Goal: Information Seeking & Learning: Check status

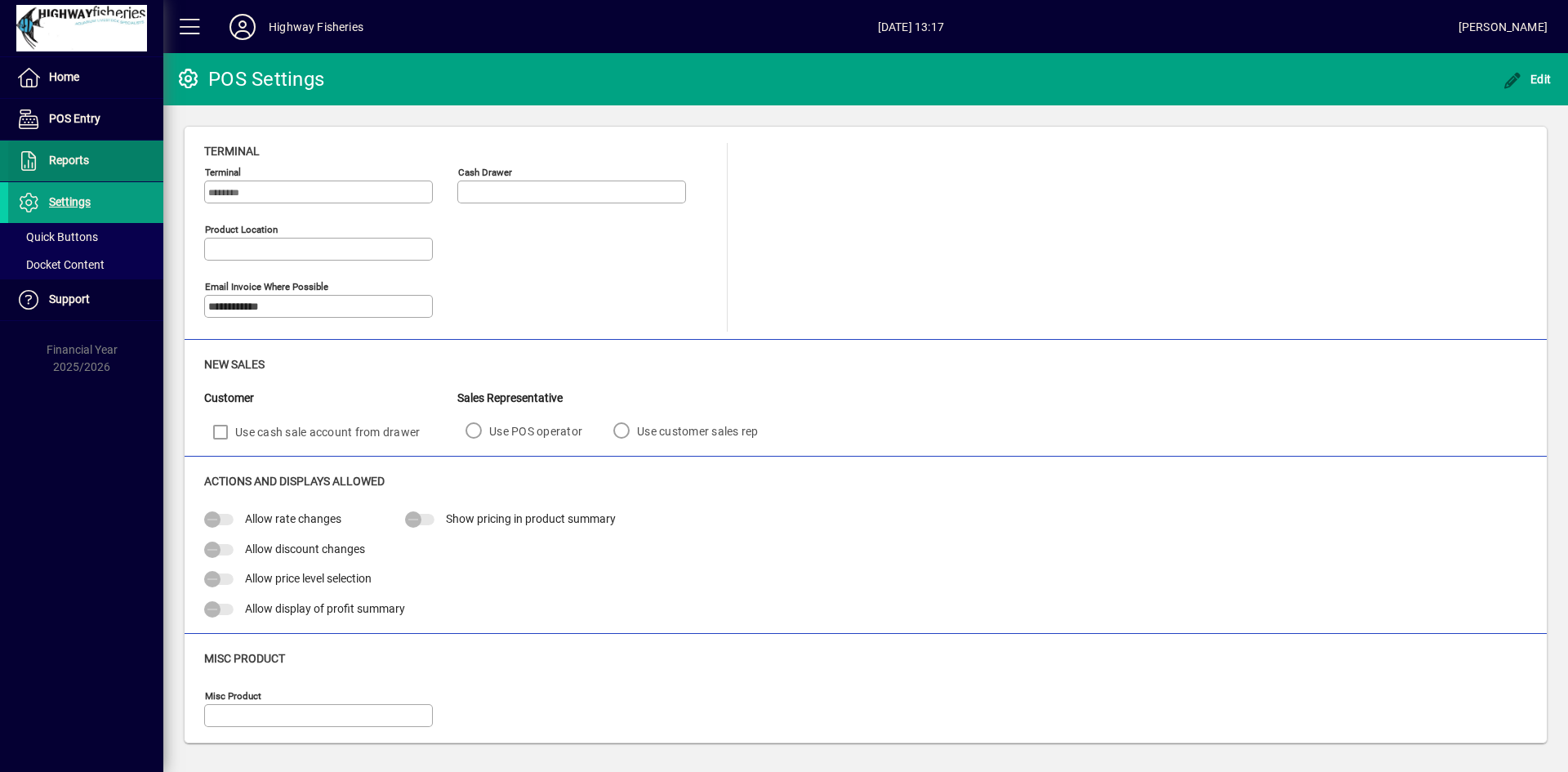
click at [91, 165] on span at bounding box center [85, 160] width 155 height 39
click at [83, 164] on span "Reports" at bounding box center [69, 159] width 40 height 13
click at [53, 158] on span "Reports" at bounding box center [69, 159] width 40 height 13
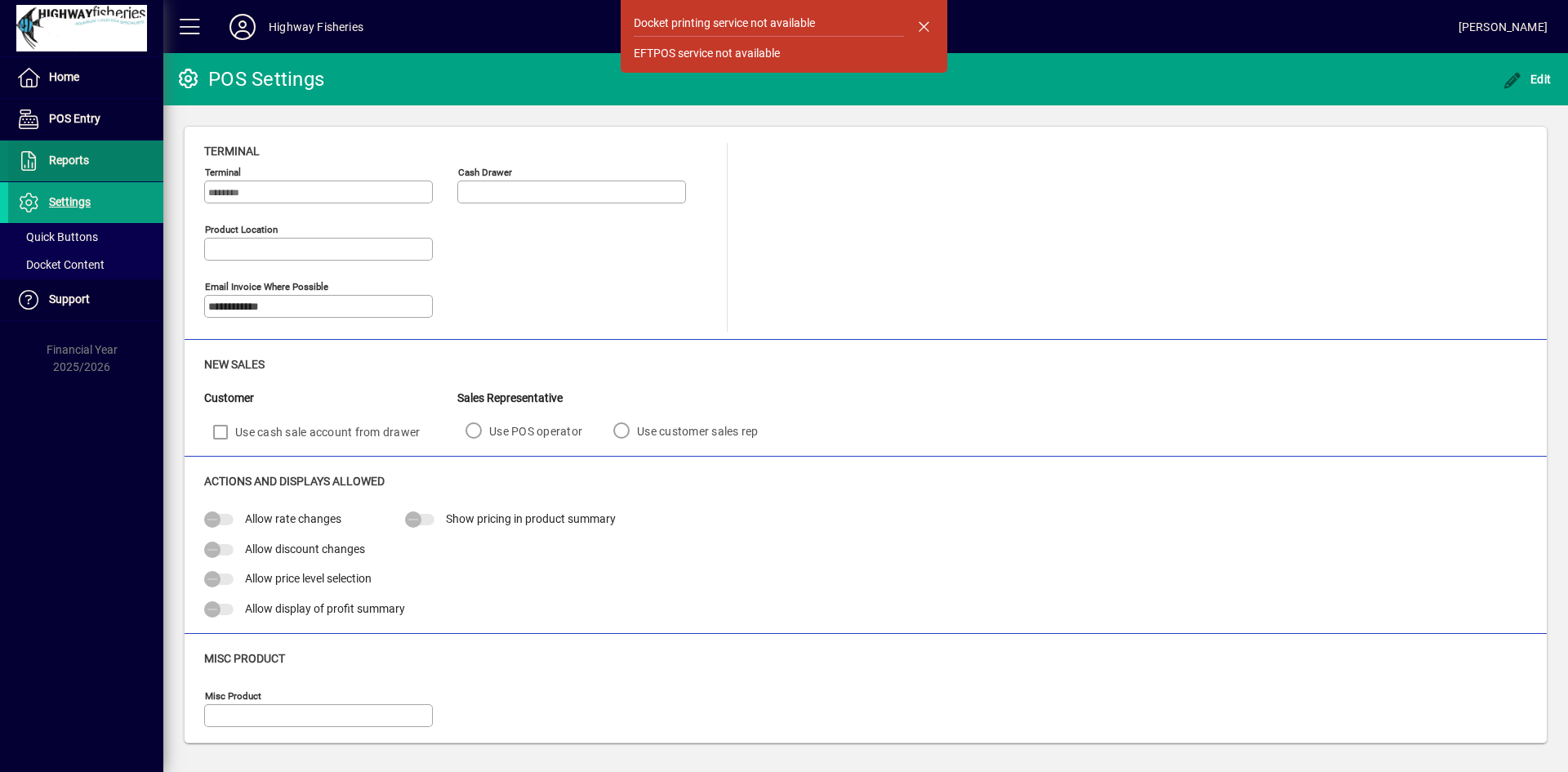
click at [61, 157] on span "Reports" at bounding box center [69, 159] width 40 height 13
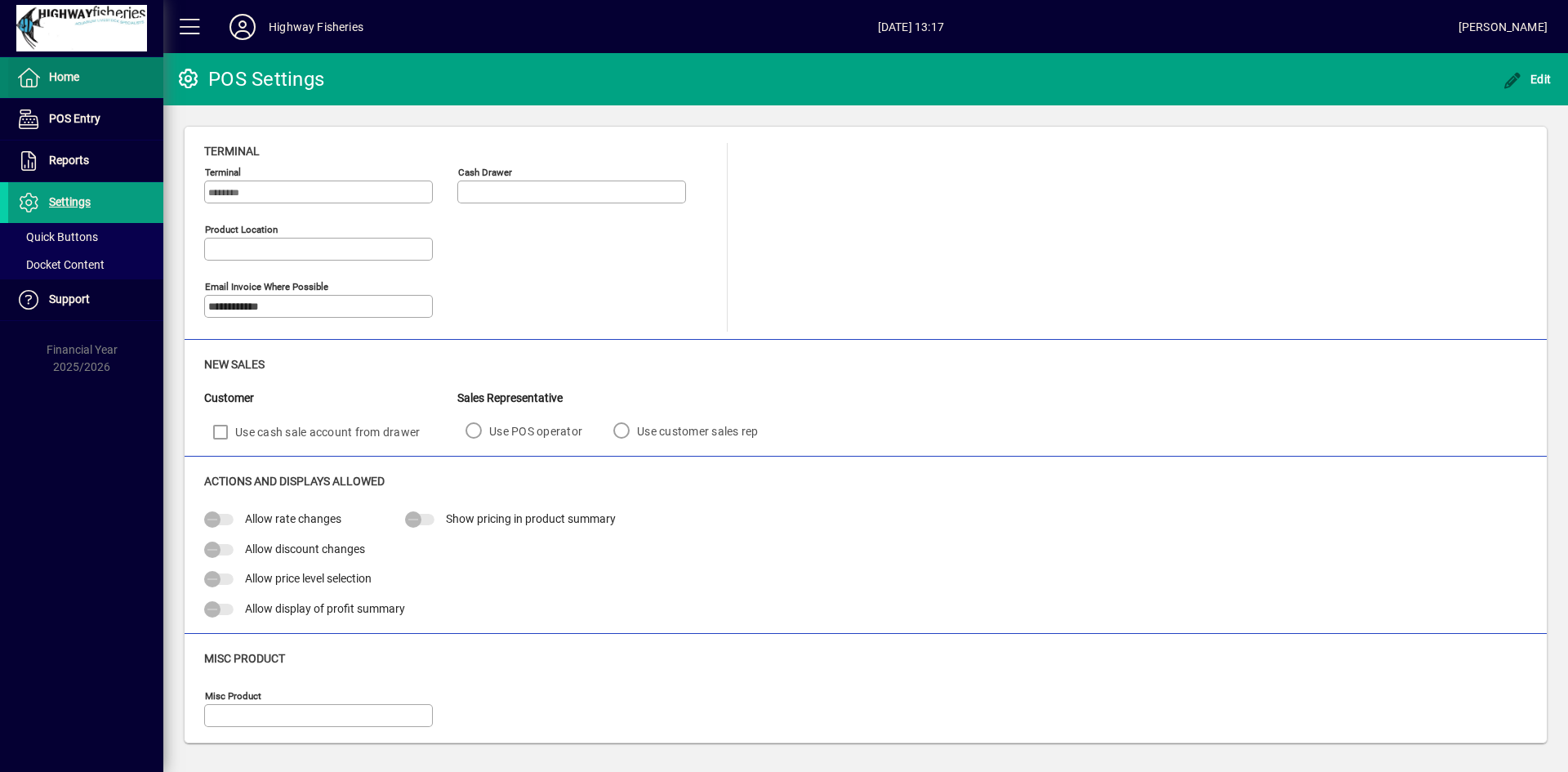
click at [68, 73] on span "Home" at bounding box center [64, 76] width 30 height 13
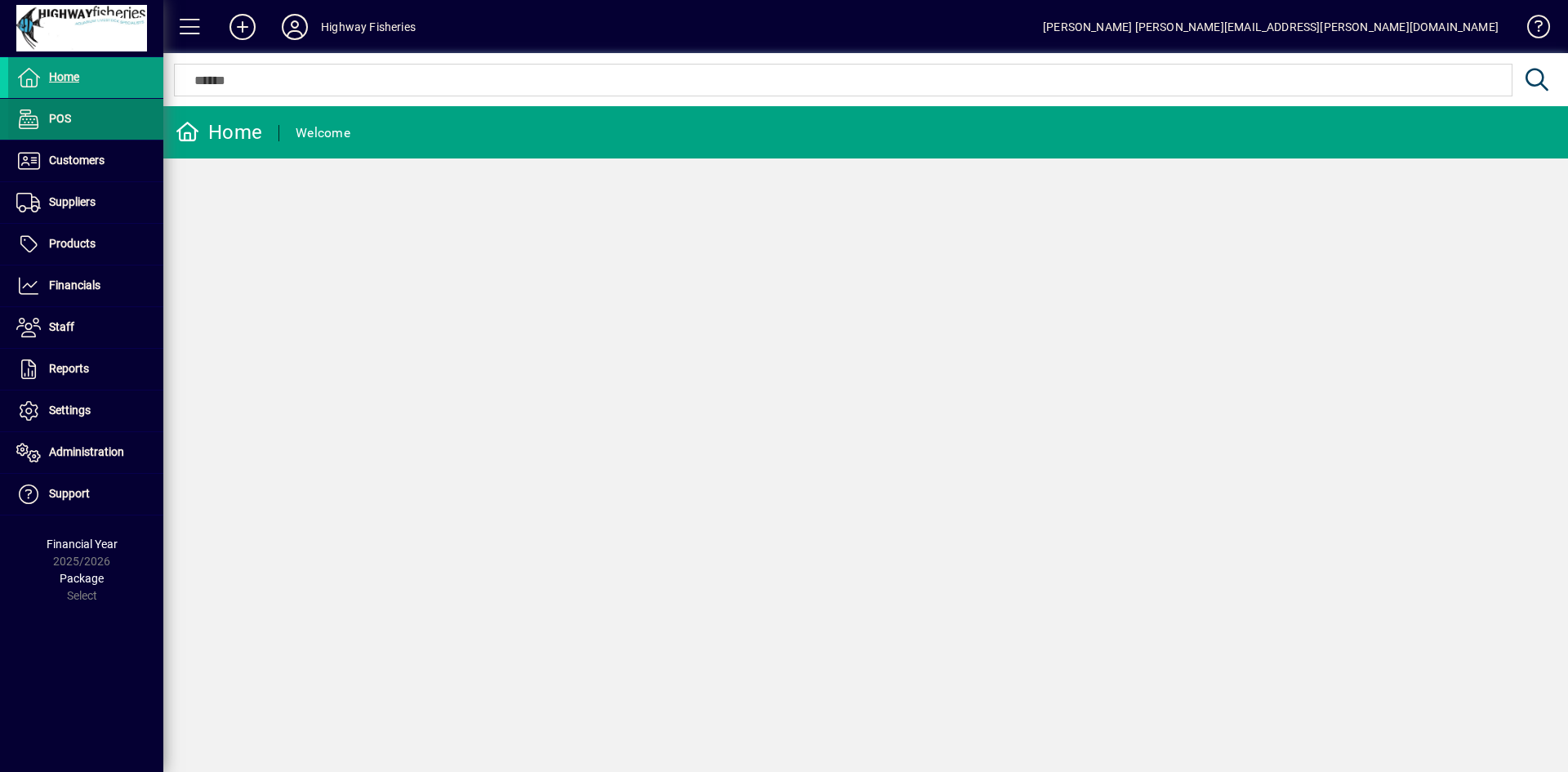
click at [72, 126] on span at bounding box center [85, 119] width 155 height 39
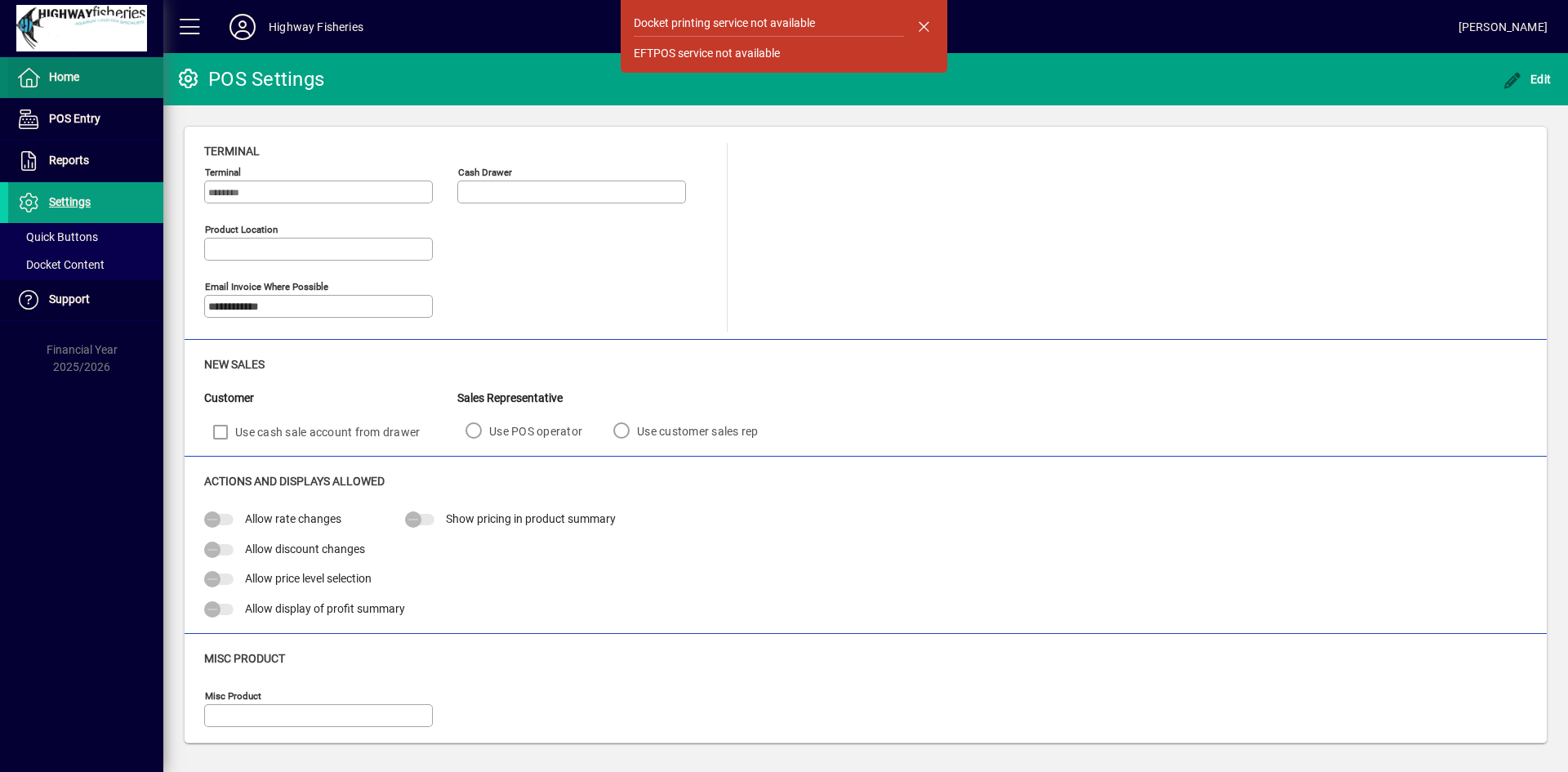
click at [63, 78] on span "Home" at bounding box center [64, 76] width 30 height 13
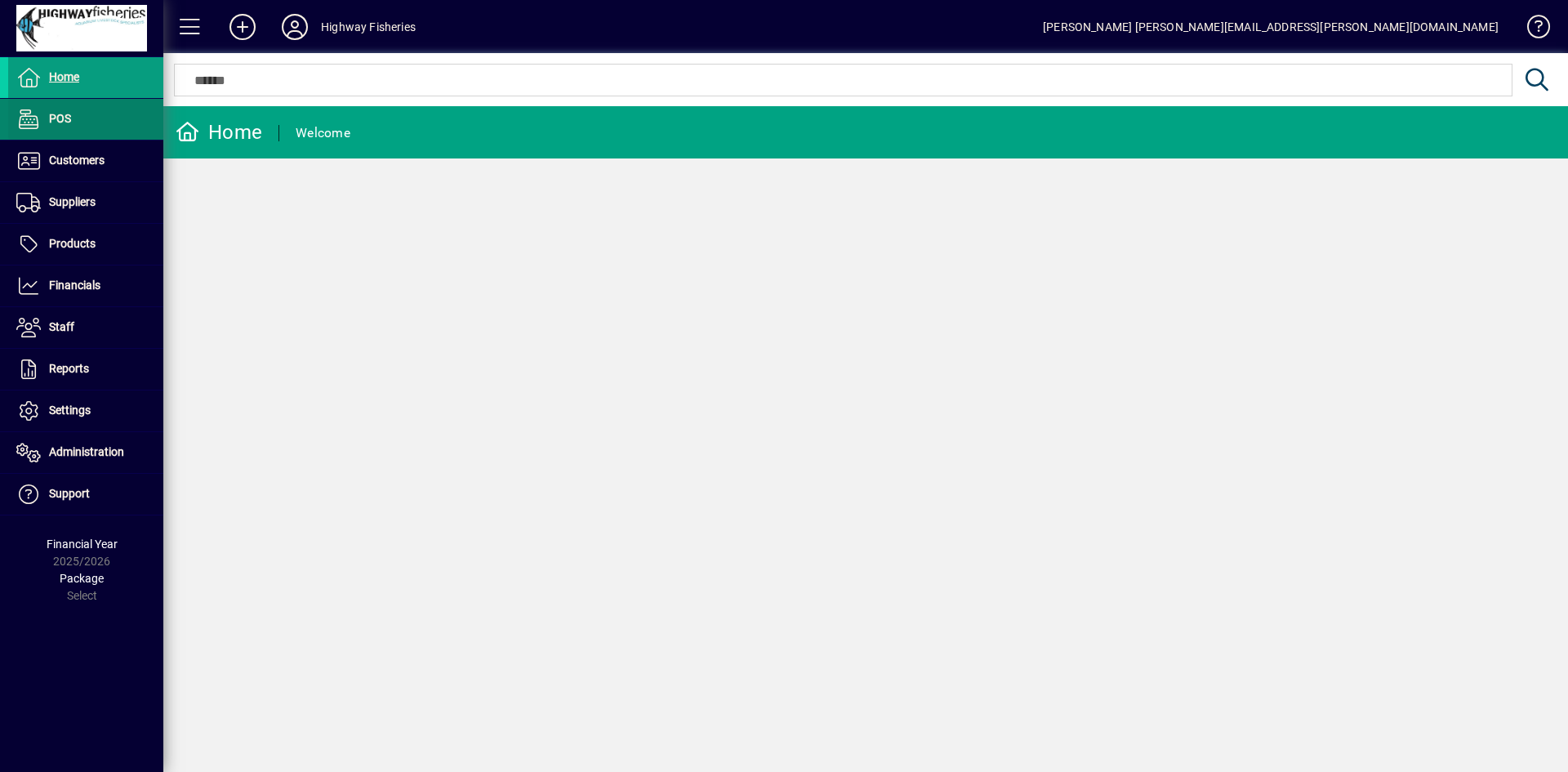
click at [63, 123] on span "POS" at bounding box center [60, 118] width 22 height 13
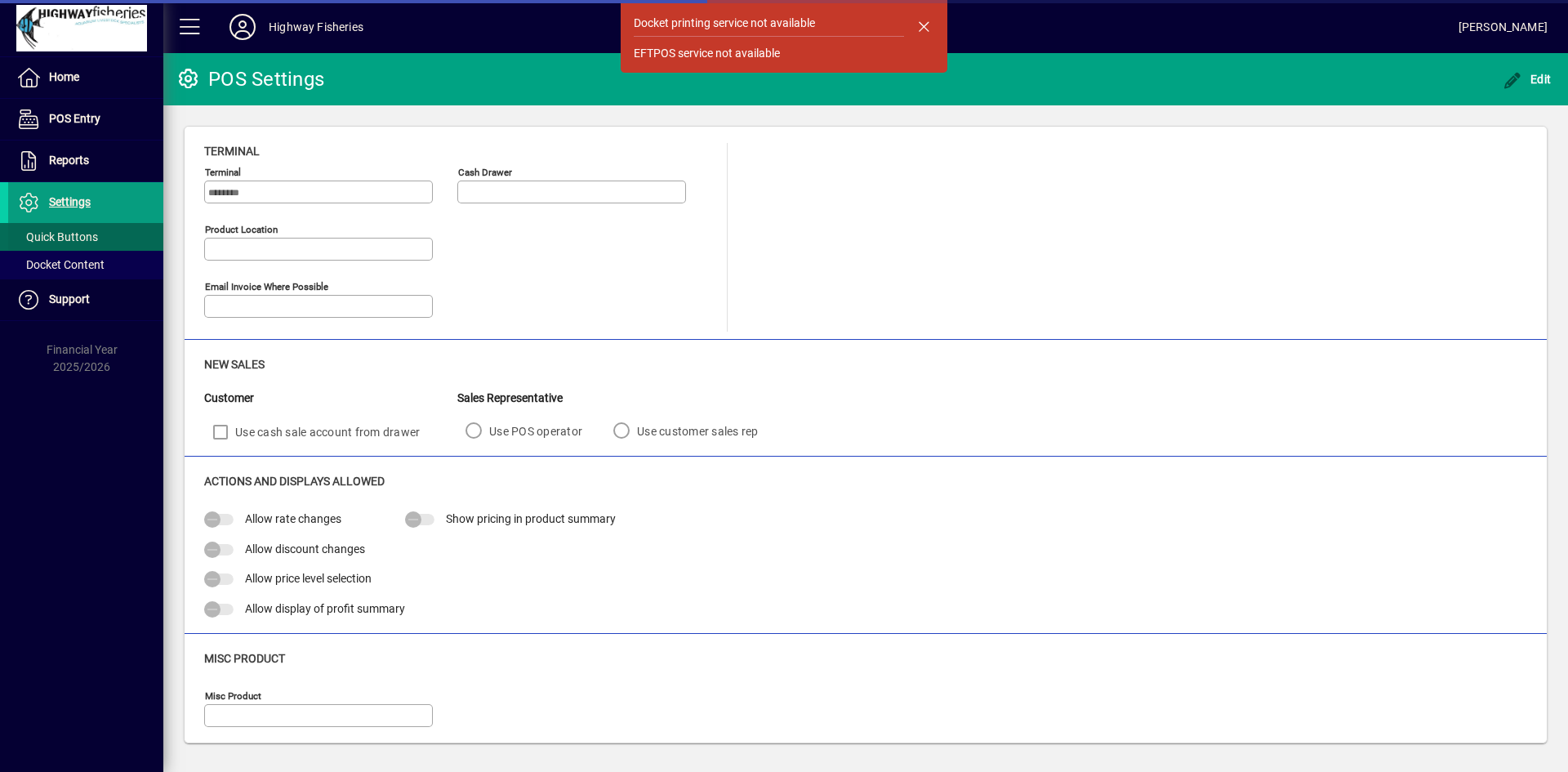
type input "**********"
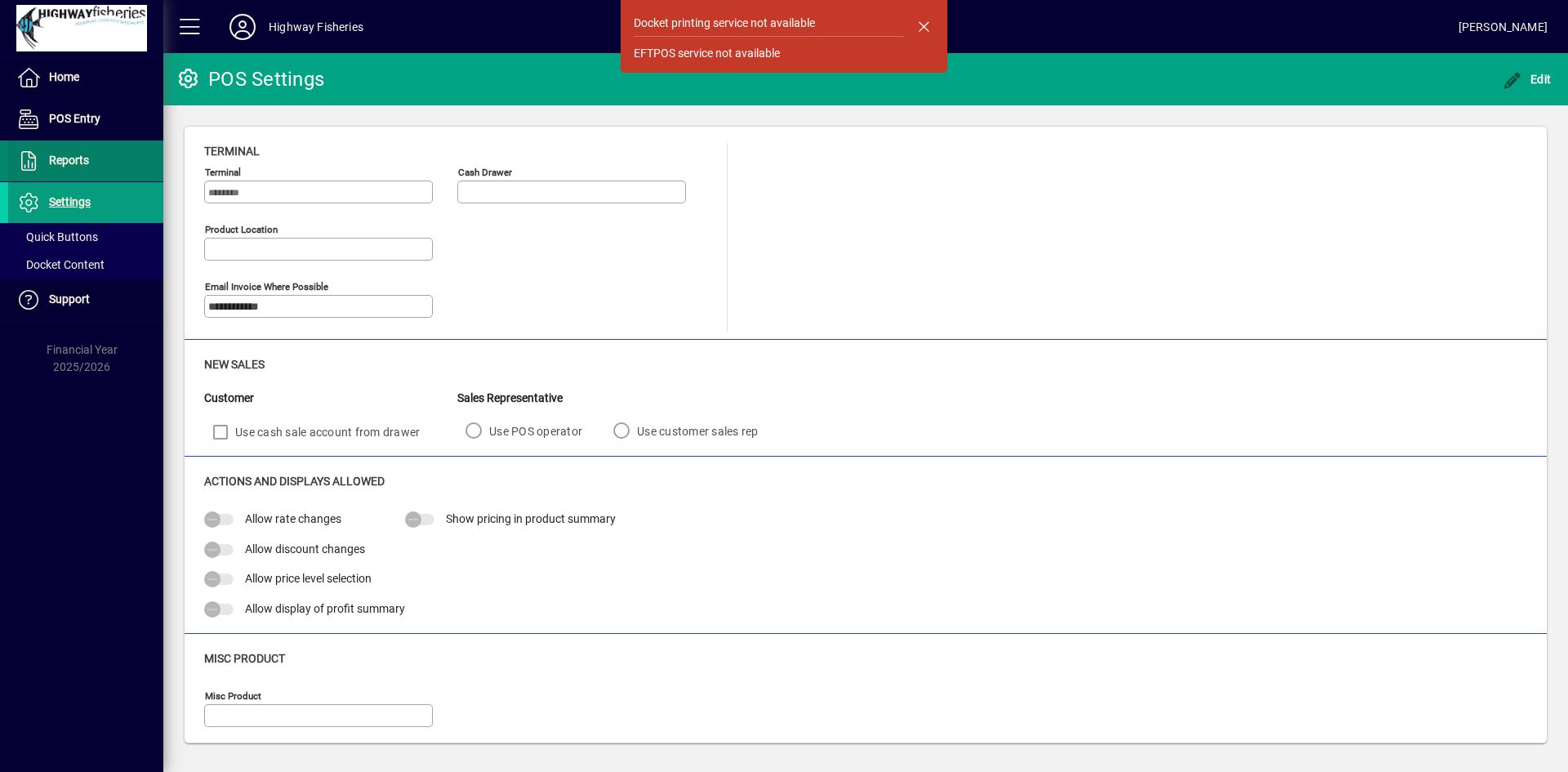
click at [62, 151] on span "Reports" at bounding box center [48, 160] width 81 height 20
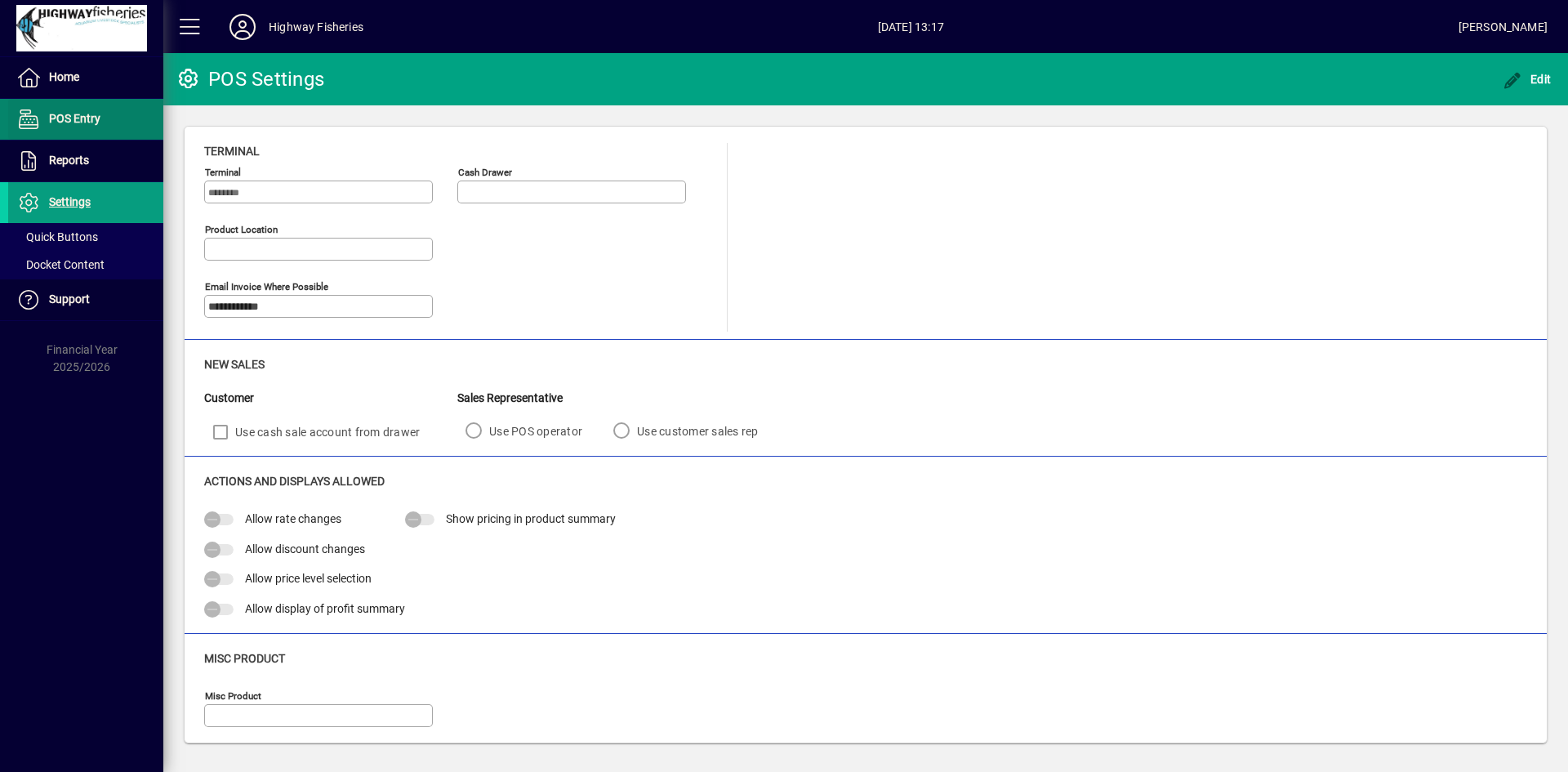
click at [52, 109] on span "POS Entry" at bounding box center [54, 119] width 93 height 20
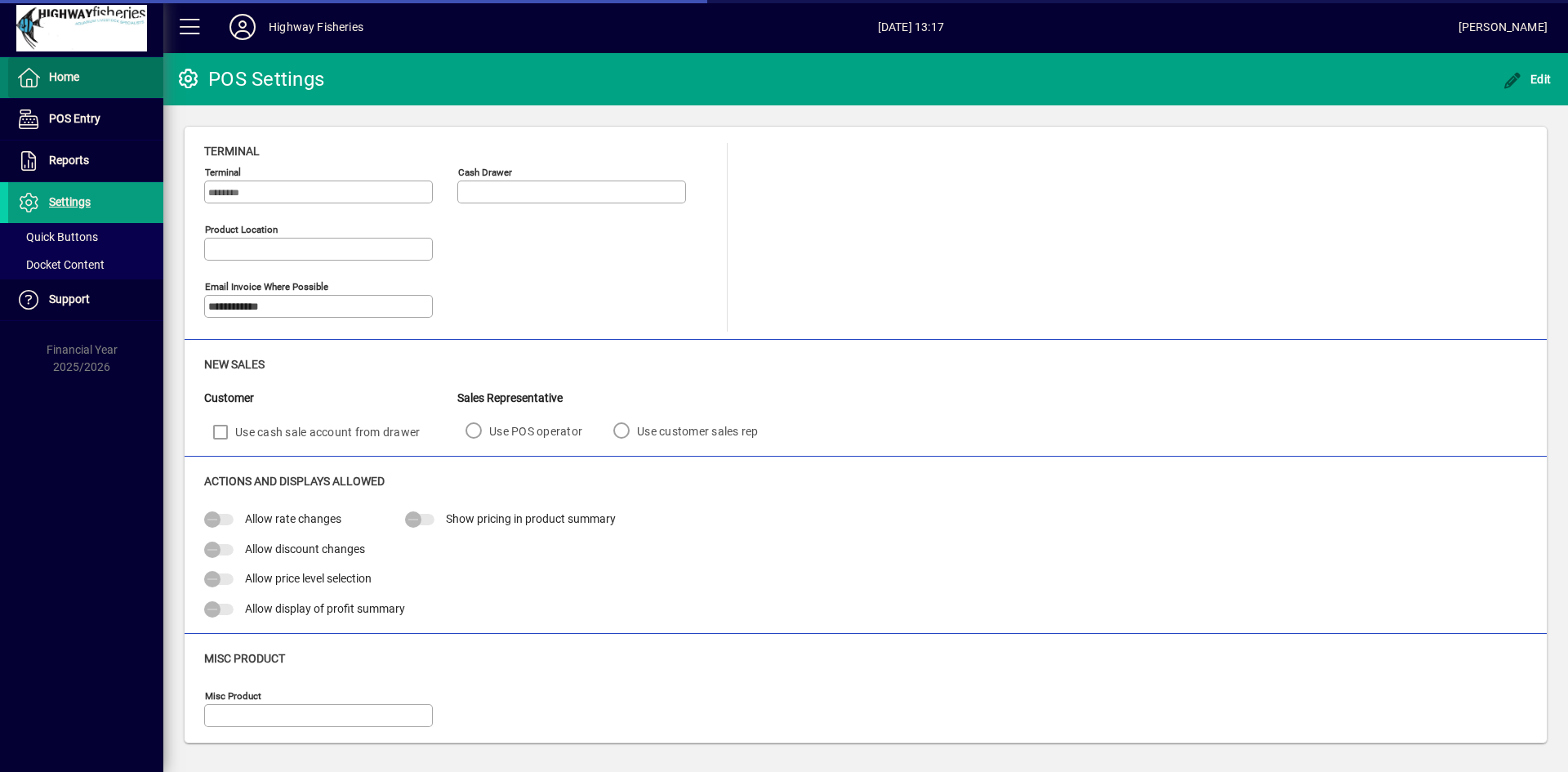
click at [64, 78] on span "Home" at bounding box center [64, 76] width 30 height 13
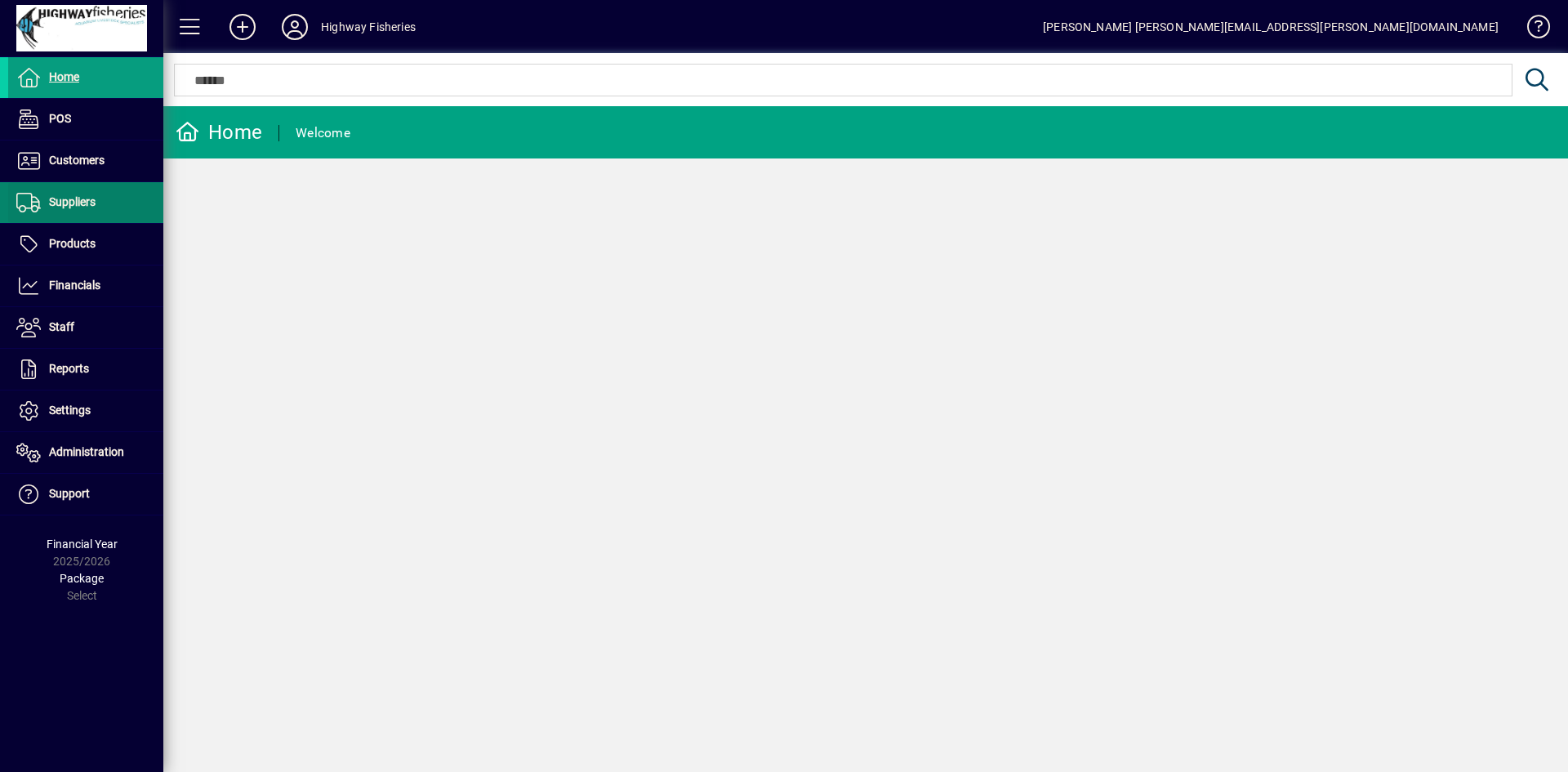
click at [75, 212] on span at bounding box center [85, 202] width 155 height 39
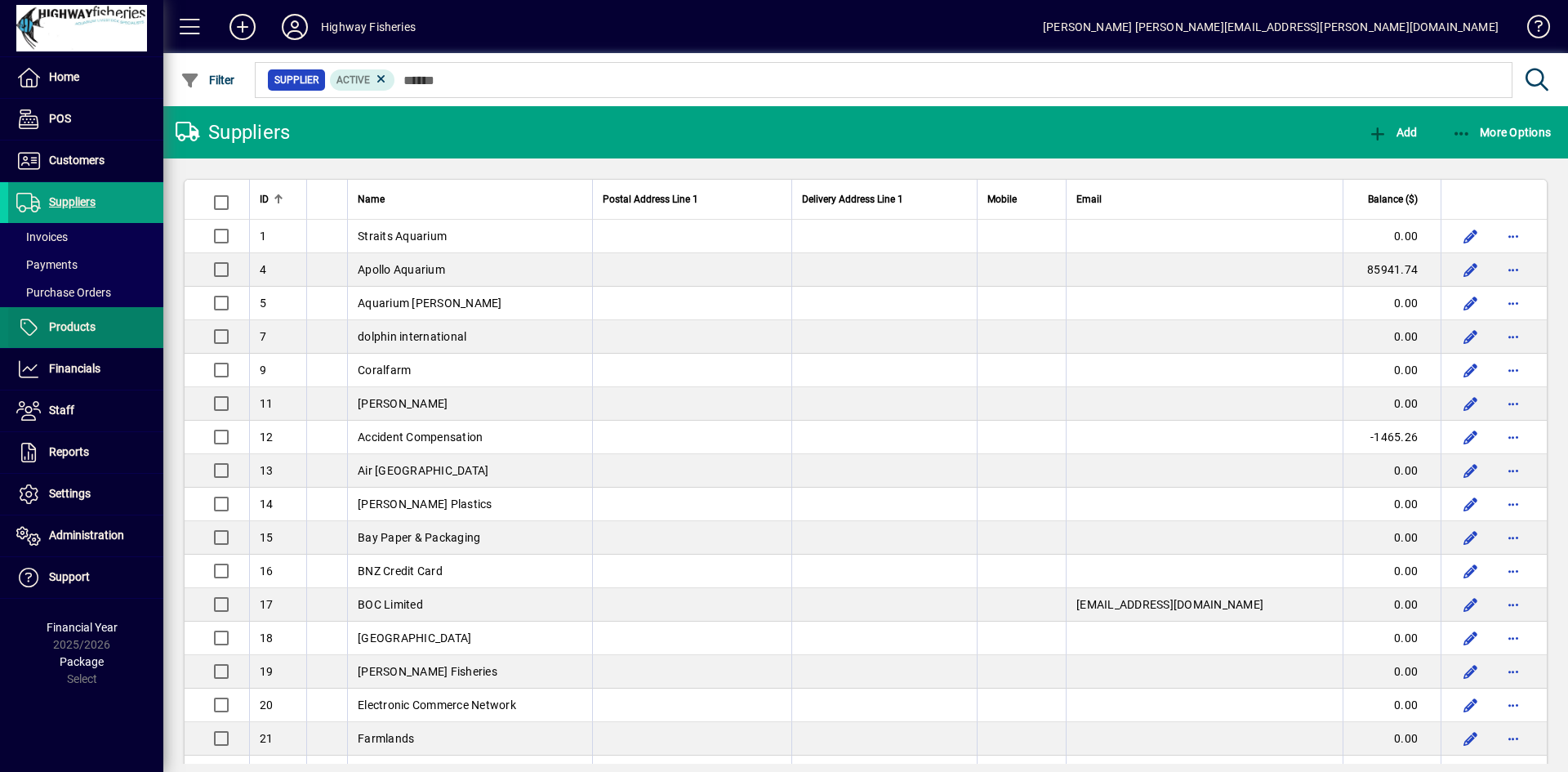
click at [60, 333] on span "Products" at bounding box center [73, 326] width 47 height 13
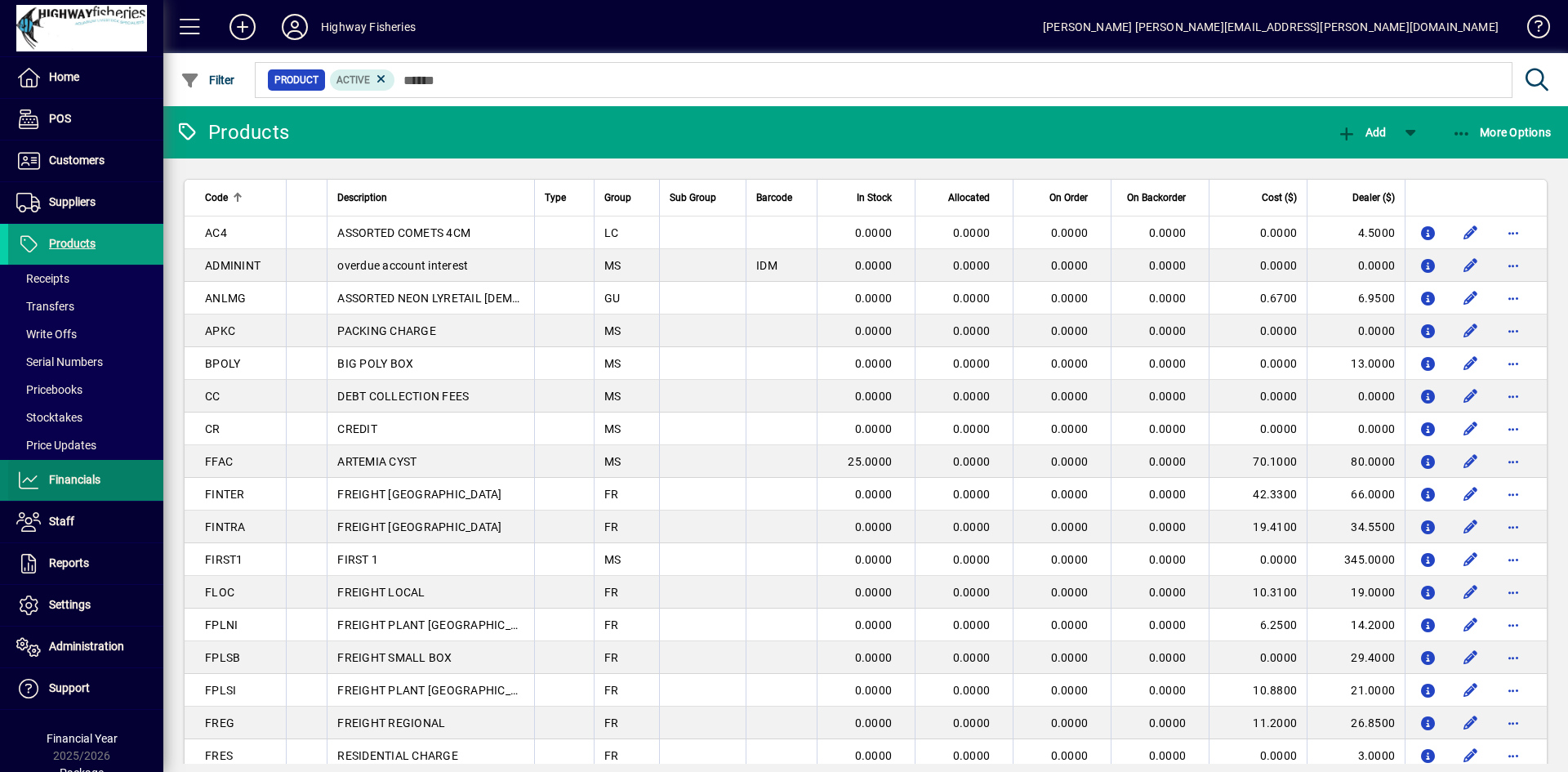
click at [69, 460] on span at bounding box center [85, 480] width 155 height 41
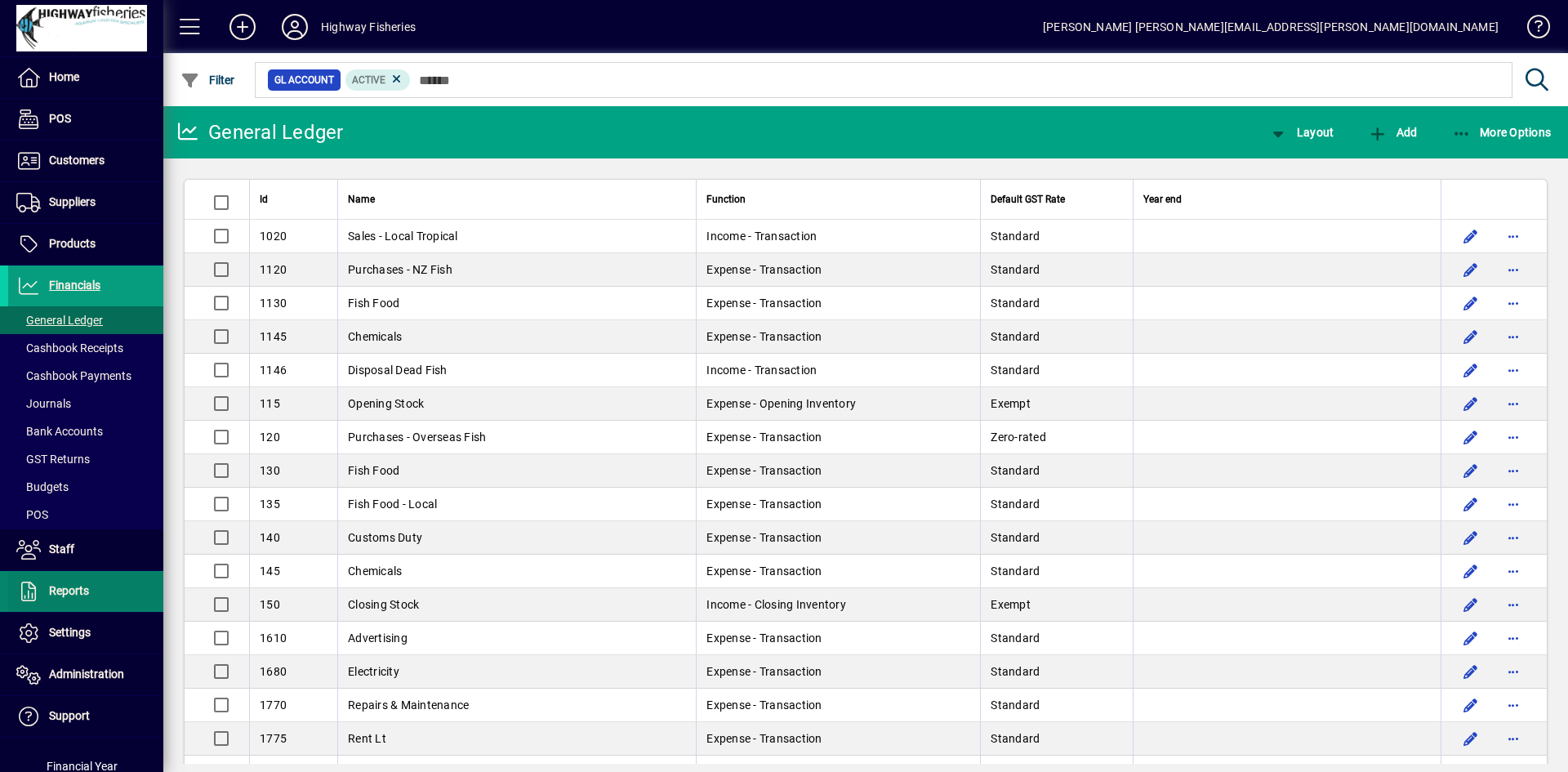
click at [81, 590] on span "Reports" at bounding box center [69, 590] width 40 height 13
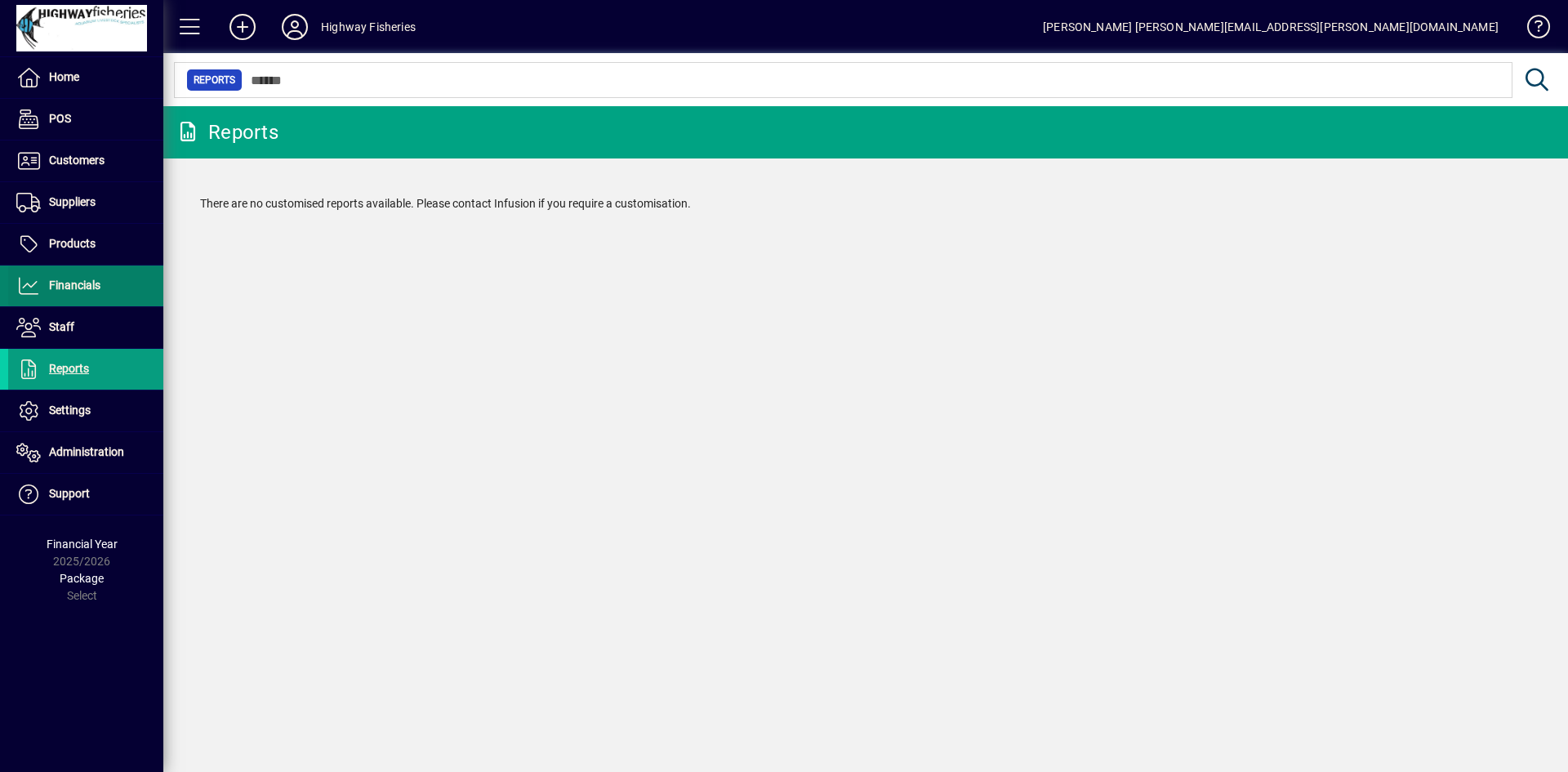
click at [79, 286] on span "Financials" at bounding box center [75, 284] width 51 height 13
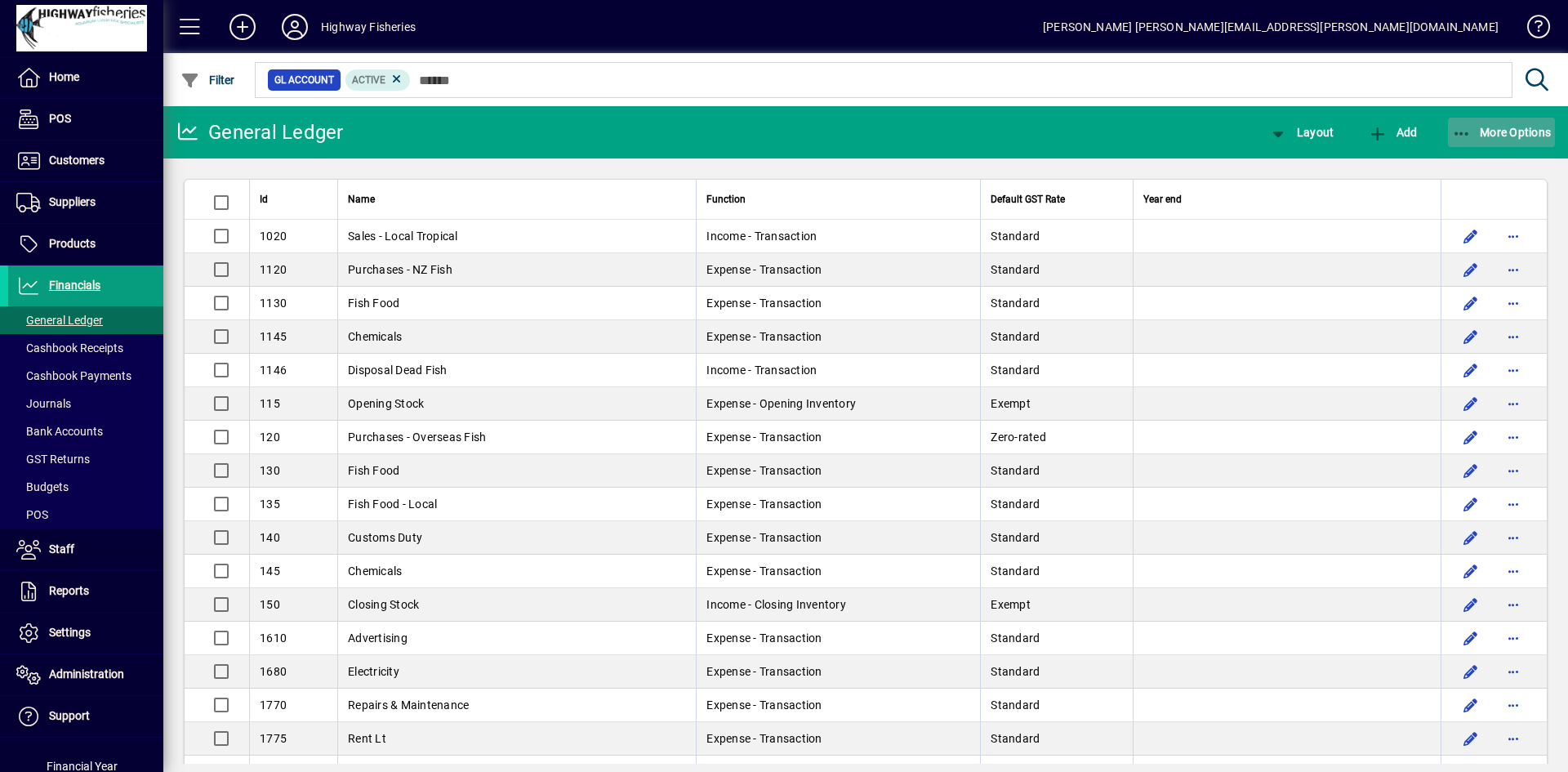
click at [1500, 131] on span "More Options" at bounding box center [1501, 132] width 100 height 13
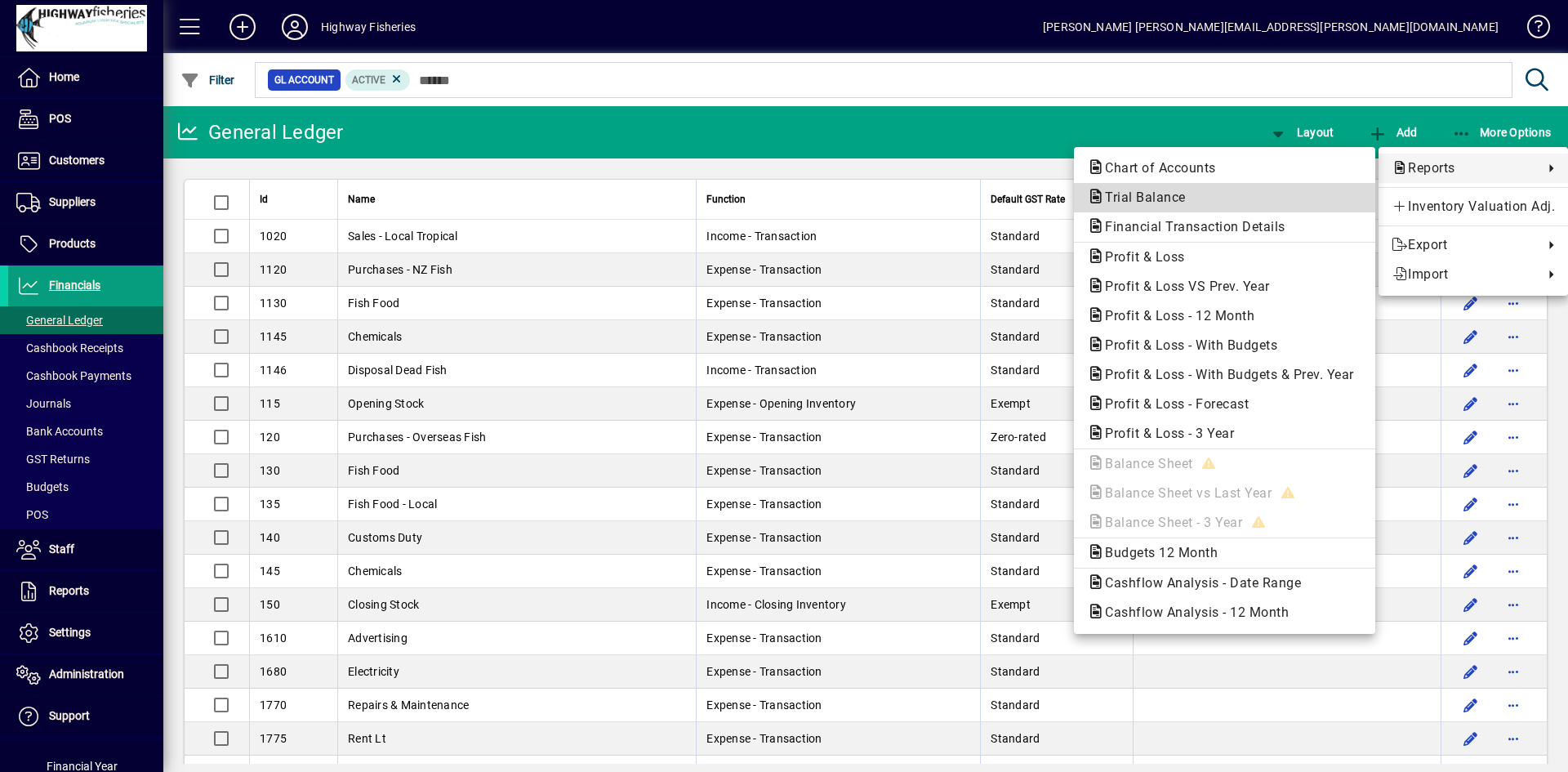
click at [1194, 198] on span "Trial Balance" at bounding box center [1225, 198] width 275 height 20
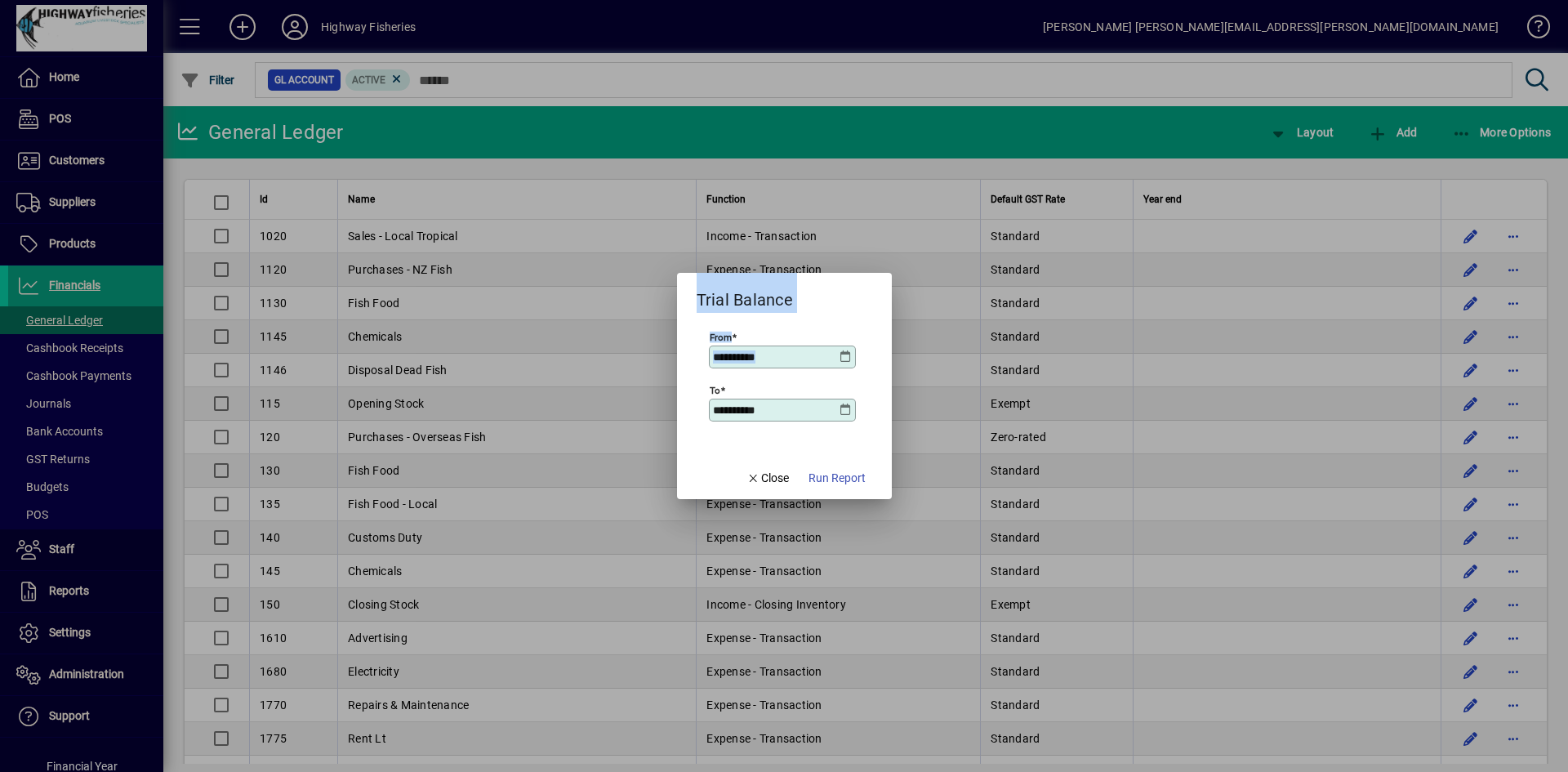
drag, startPoint x: 785, startPoint y: 363, endPoint x: 619, endPoint y: 336, distance: 168.2
click at [619, 336] on div "**********" at bounding box center [784, 386] width 1568 height 772
click at [804, 348] on div "**********" at bounding box center [782, 357] width 147 height 23
type input "**********"
click at [841, 408] on icon at bounding box center [846, 410] width 13 height 13
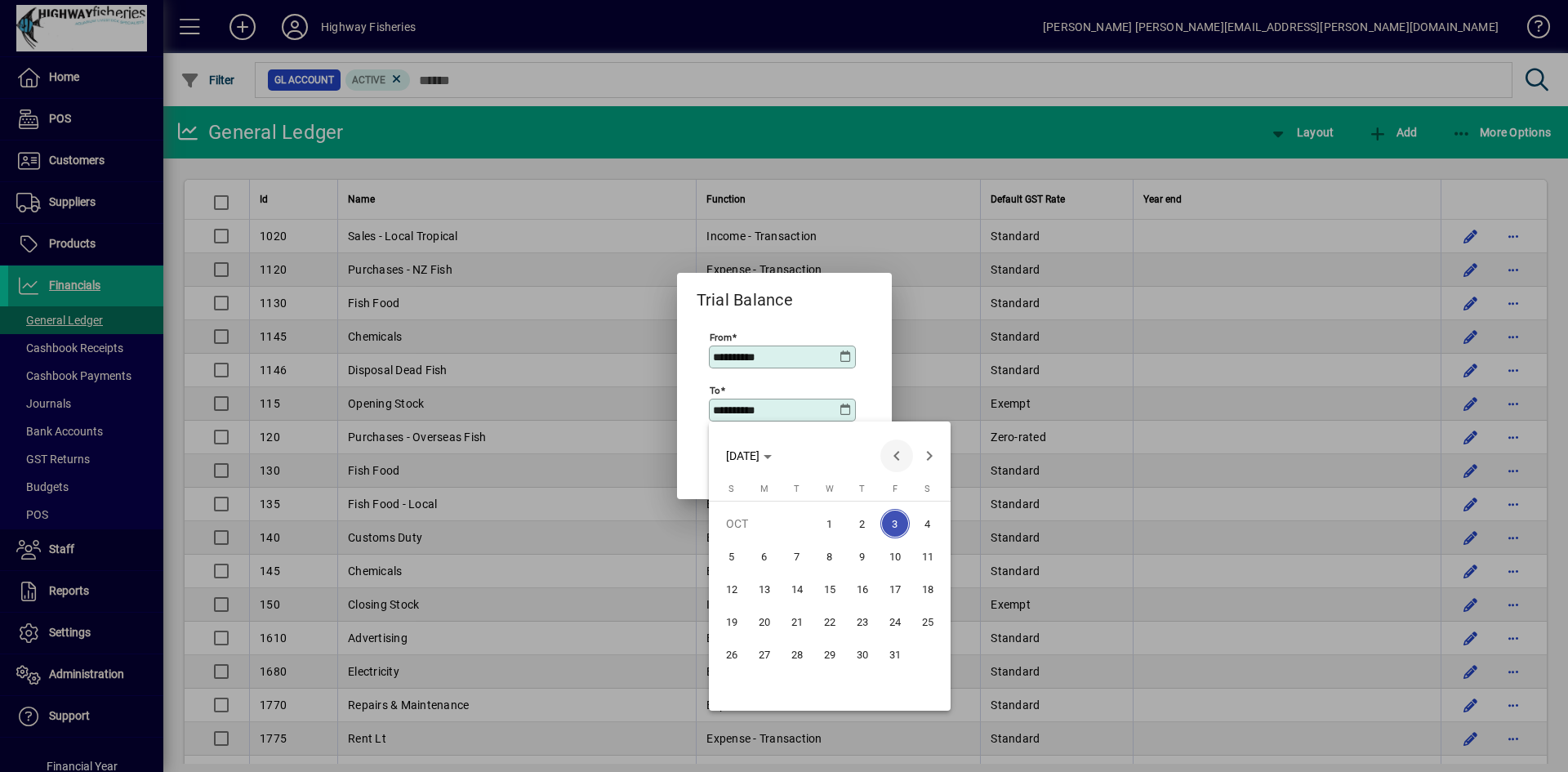
click at [904, 458] on span "Previous month" at bounding box center [897, 456] width 33 height 33
click at [904, 458] on span "Previous month" at bounding box center [897, 456] width 33 height 33
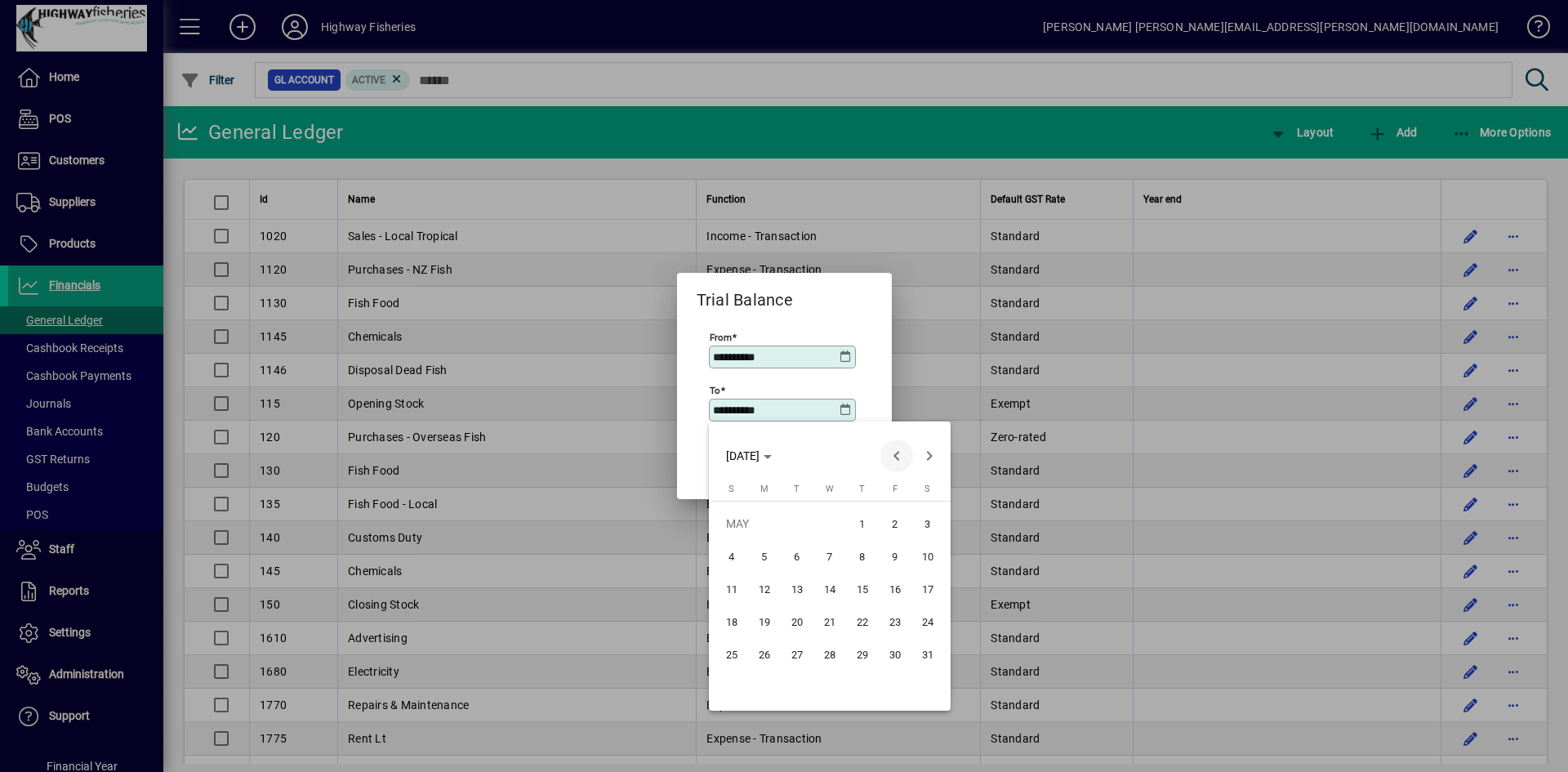
click at [904, 458] on span "Previous month" at bounding box center [897, 456] width 33 height 33
click at [831, 697] on span "30" at bounding box center [830, 687] width 29 height 29
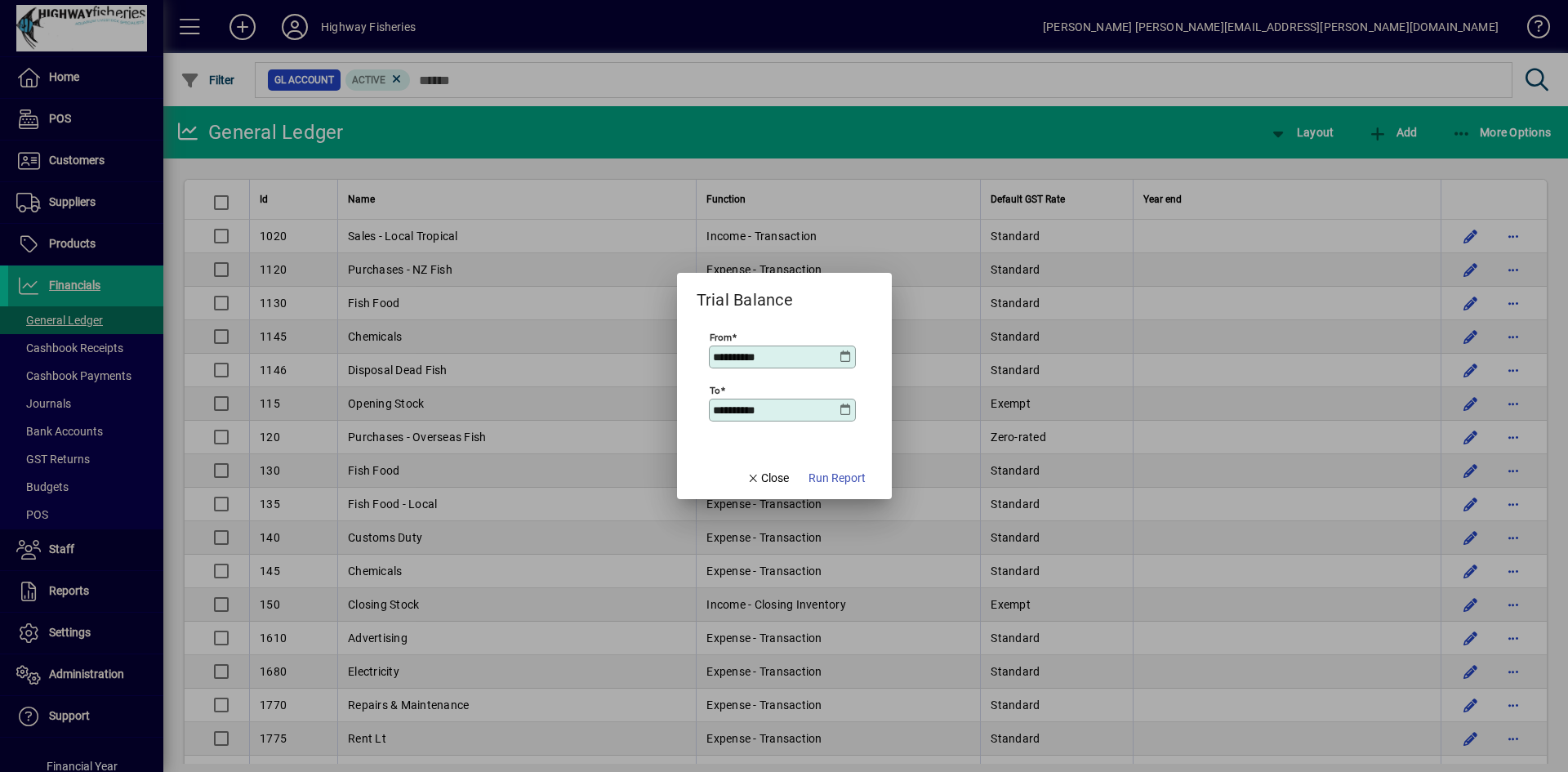
type input "**********"
click at [836, 470] on span "Run Report" at bounding box center [837, 478] width 57 height 17
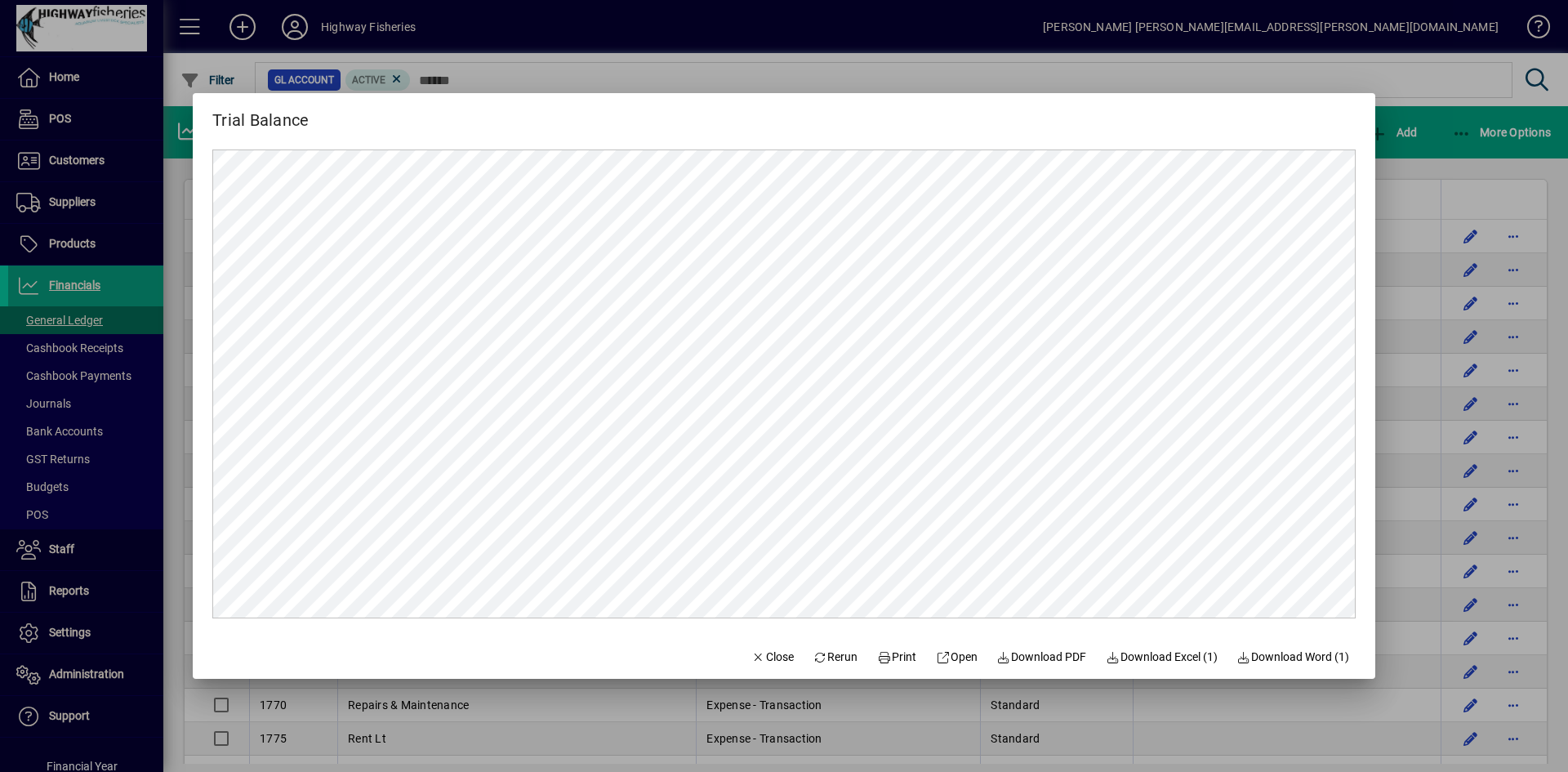
click at [1286, 735] on div at bounding box center [784, 386] width 1568 height 772
